Goal: Information Seeking & Learning: Learn about a topic

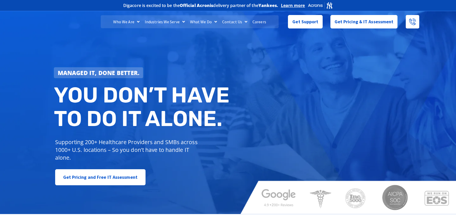
scroll to position [2403, 0]
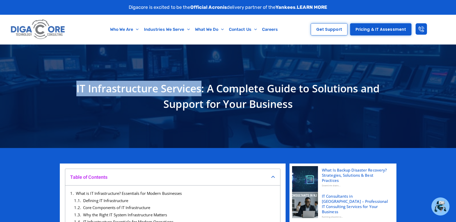
drag, startPoint x: 75, startPoint y: 87, endPoint x: 200, endPoint y: 84, distance: 125.7
click at [200, 84] on h1 "IT Infrastructure Services: A Complete Guide to Solutions and Support for Your …" at bounding box center [228, 96] width 332 height 31
copy h1 "IT Infrastructure Services"
click at [49, 31] on img at bounding box center [38, 29] width 58 height 24
